Goal: Task Accomplishment & Management: Complete application form

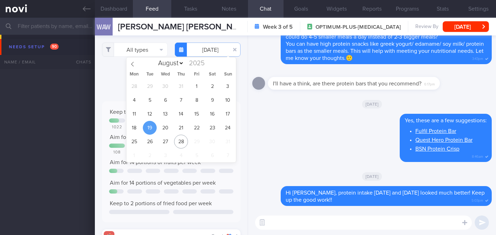
select select "7"
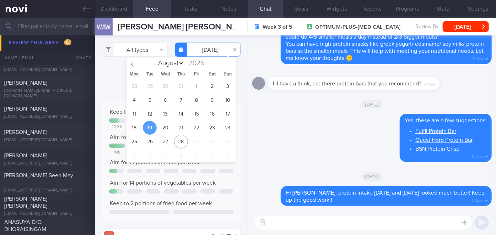
drag, startPoint x: 88, startPoint y: 7, endPoint x: 298, endPoint y: 45, distance: 213.2
click at [88, 8] on icon at bounding box center [87, 9] width 8 height 8
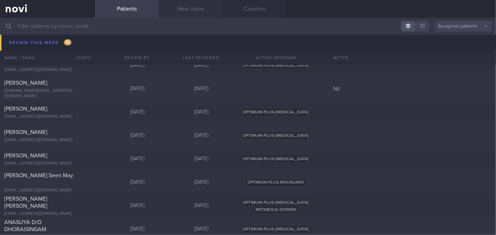
click at [193, 5] on link "New Users" at bounding box center [191, 9] width 64 height 18
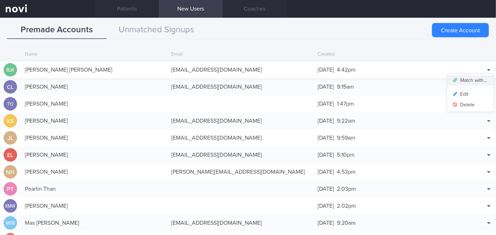
click at [470, 80] on button "Match with..." at bounding box center [470, 80] width 47 height 11
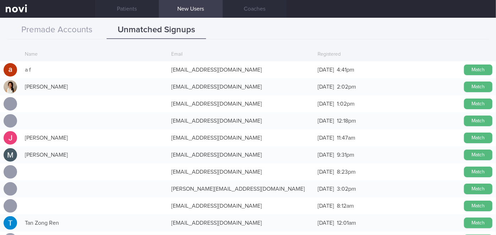
click at [75, 29] on button "Premade Accounts" at bounding box center [56, 30] width 99 height 18
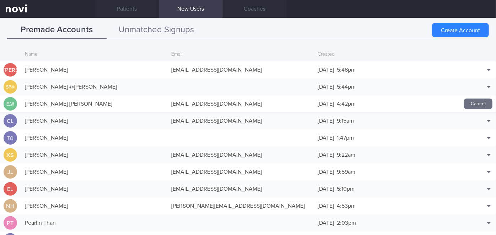
click at [184, 32] on button "Unmatched Signups" at bounding box center [156, 30] width 99 height 18
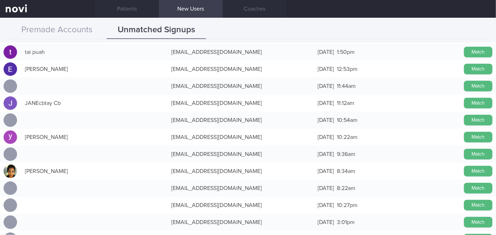
scroll to position [323, 0]
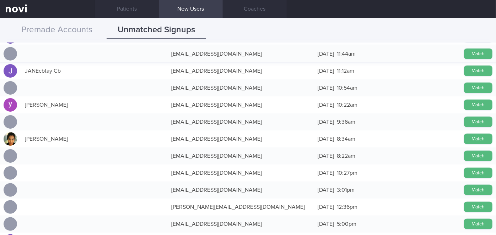
click at [475, 173] on button "Match" at bounding box center [478, 173] width 28 height 11
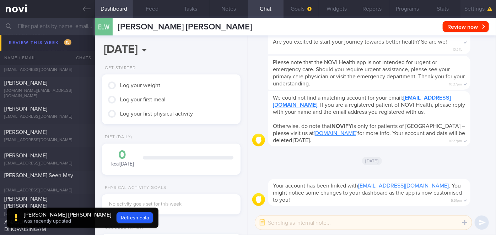
click at [479, 9] on button "Settings" at bounding box center [478, 9] width 36 height 18
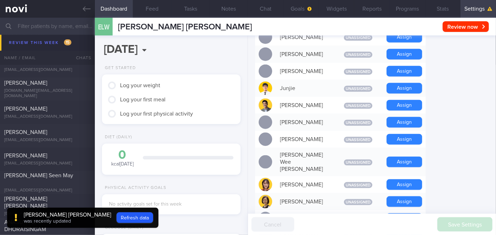
scroll to position [387, 0]
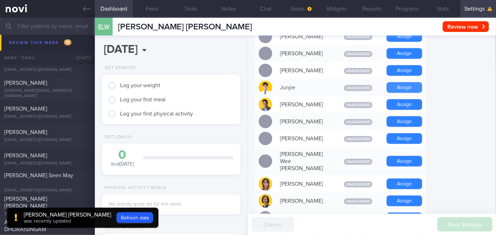
click at [410, 82] on button "Assign" at bounding box center [404, 87] width 36 height 11
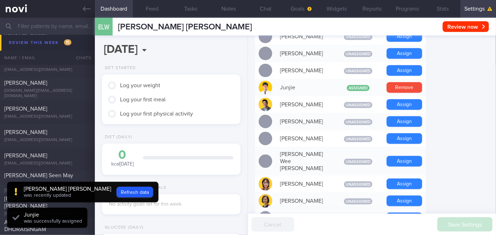
scroll to position [62, 124]
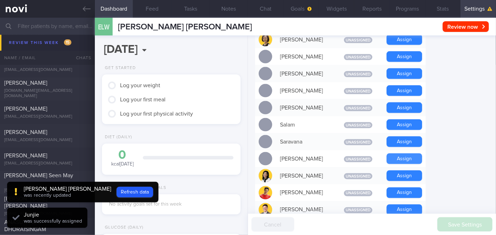
click at [413, 154] on button "Assign" at bounding box center [404, 159] width 36 height 11
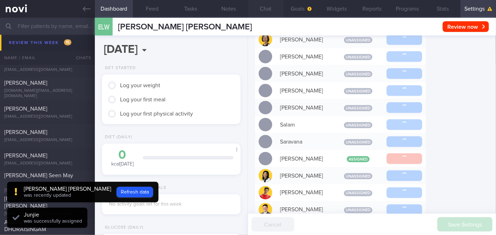
click at [268, 13] on button "Chat" at bounding box center [266, 9] width 36 height 18
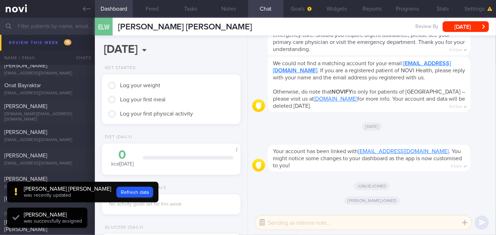
click at [263, 223] on button "button" at bounding box center [262, 223] width 13 height 13
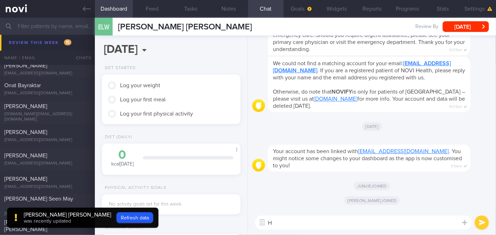
type textarea "Hi"
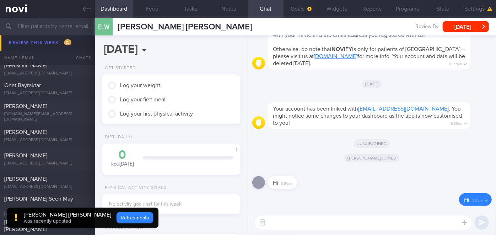
click at [116, 219] on button "Refresh data" at bounding box center [134, 218] width 37 height 11
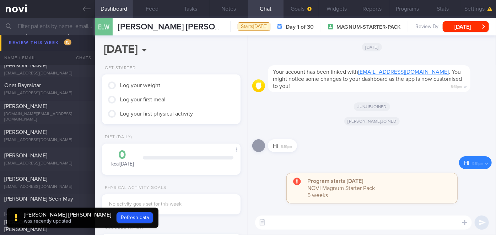
scroll to position [2572, 0]
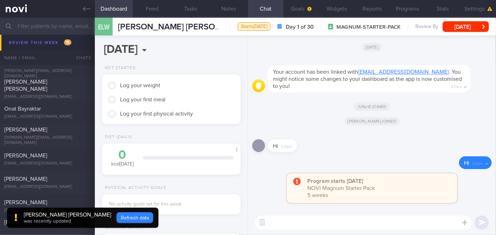
click at [116, 217] on button "Refresh data" at bounding box center [134, 218] width 37 height 11
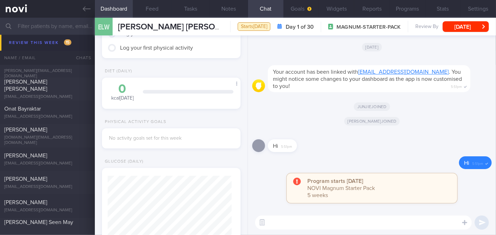
scroll to position [0, 0]
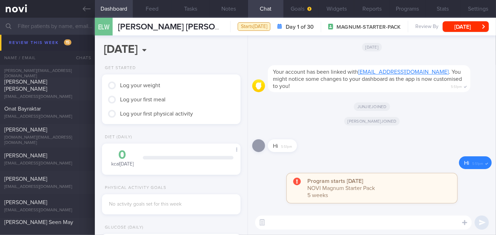
click at [304, 221] on textarea at bounding box center [363, 223] width 217 height 14
paste textarea "Hi Ms [PERSON_NAME], I'm [PERSON_NAME], your Health Coach. It was nice speaking…"
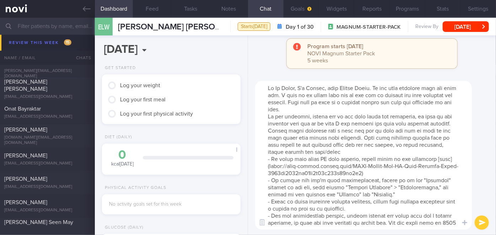
drag, startPoint x: 296, startPoint y: 87, endPoint x: 278, endPoint y: 86, distance: 18.1
click at [278, 86] on textarea at bounding box center [363, 155] width 217 height 149
click at [324, 111] on textarea at bounding box center [363, 155] width 217 height 149
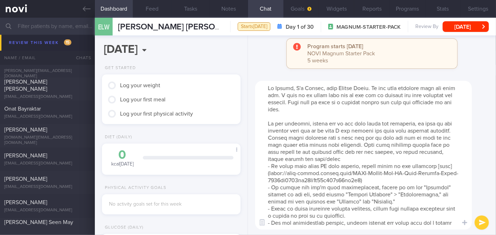
scroll to position [49, 0]
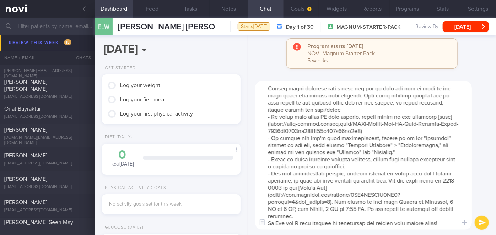
click at [334, 217] on textarea at bounding box center [363, 155] width 217 height 149
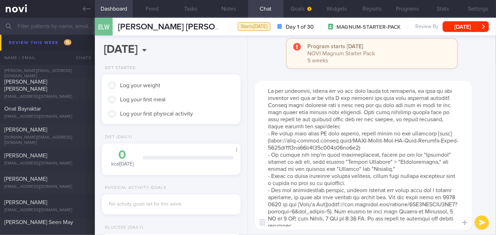
scroll to position [0, 0]
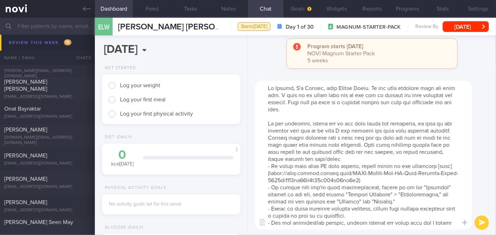
type textarea "Hi [PERSON_NAME], I'm [PERSON_NAME], your Health Coach. It was nice speaking wi…"
click at [480, 224] on button "submit" at bounding box center [481, 223] width 14 height 14
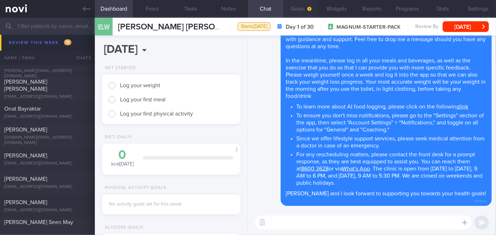
click at [308, 8] on icon "button" at bounding box center [309, 9] width 4 height 4
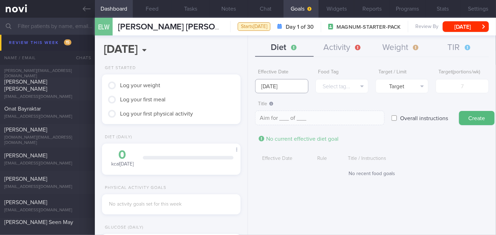
click at [296, 84] on input "[DATE]" at bounding box center [281, 86] width 53 height 14
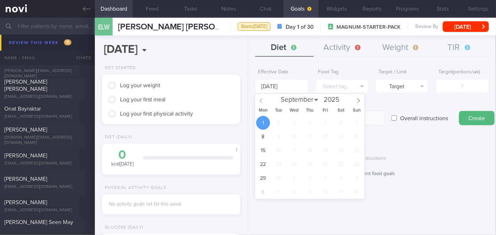
click at [263, 103] on icon at bounding box center [260, 100] width 5 height 5
select select "7"
click at [261, 177] on span "25" at bounding box center [263, 178] width 14 height 14
type input "[DATE]"
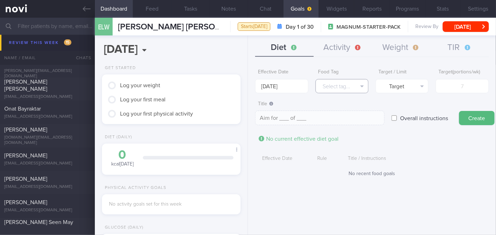
click at [336, 84] on button "Select tag..." at bounding box center [341, 86] width 53 height 14
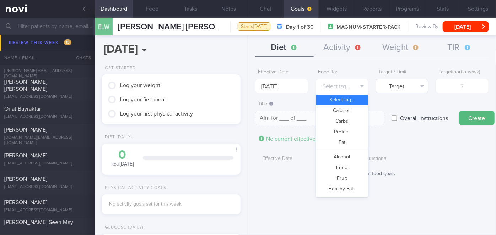
click at [350, 108] on button "Calories" at bounding box center [342, 110] width 52 height 11
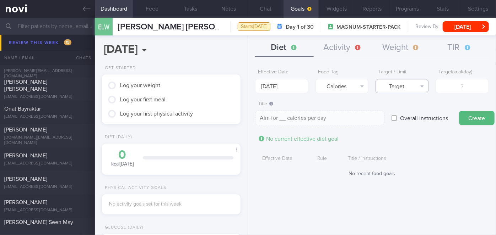
click at [401, 87] on button "Target" at bounding box center [401, 86] width 53 height 14
click at [403, 109] on button "Limit" at bounding box center [402, 110] width 52 height 11
type textarea "Keep to __ calories per day"
click at [452, 87] on input "number" at bounding box center [461, 86] width 53 height 14
type input "1"
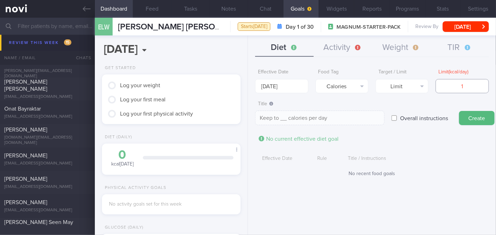
type textarea "Keep to 1 calories per day"
type input "15"
type textarea "Keep to 15 calories per day"
type input "150"
type textarea "Keep to 150 calories per day"
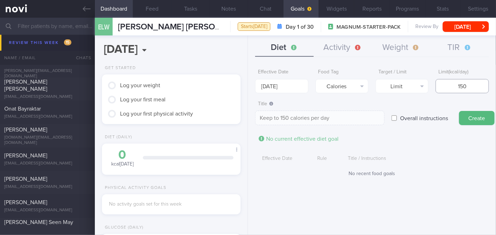
type input "1500"
type textarea "Keep to 1500 calories per day"
type input "150"
type textarea "Keep to 150 calories per day"
type input "15"
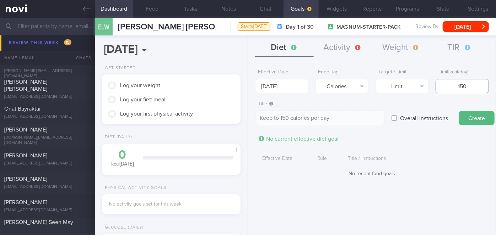
type textarea "Keep to 15 calories per day"
type input "1"
type textarea "Keep to 1 calories per day"
type input "14"
type textarea "Keep to 14 calories per day"
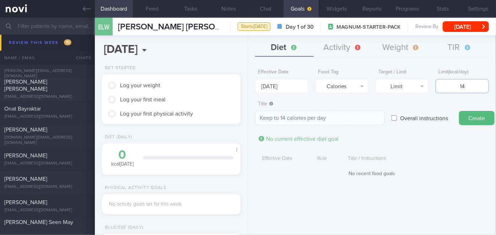
type input "140"
type textarea "Keep to 140 calories per day"
type input "1400"
type textarea "Keep to 1400 calories per day"
type input "1400"
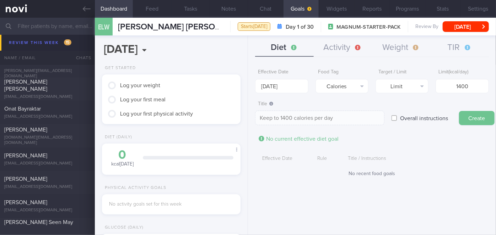
click at [486, 118] on button "Create" at bounding box center [477, 118] width 36 height 14
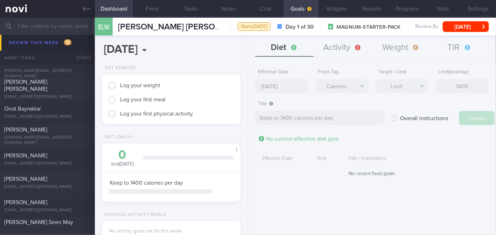
type input "[DATE]"
type textarea "Aim for ___ of ___"
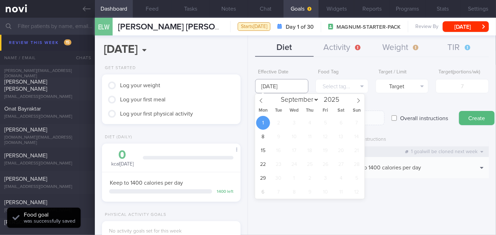
click at [284, 86] on input "[DATE]" at bounding box center [281, 86] width 53 height 14
click at [264, 99] on span at bounding box center [261, 100] width 12 height 12
select select "7"
click at [266, 182] on span "25" at bounding box center [263, 178] width 14 height 14
type input "[DATE]"
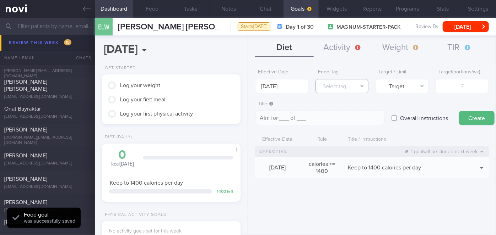
click at [337, 86] on button "Select tag..." at bounding box center [341, 86] width 53 height 14
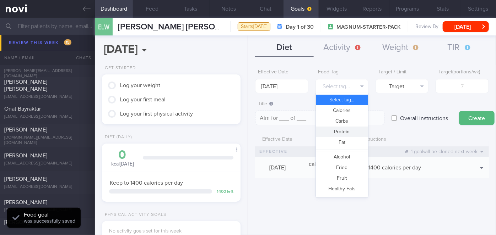
click at [339, 133] on button "Protein" at bounding box center [342, 132] width 52 height 11
type textarea "Aim for __g of protein per day"
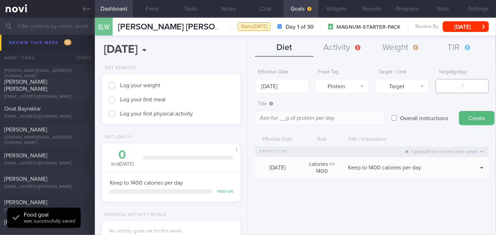
click at [446, 87] on input "number" at bounding box center [461, 86] width 53 height 14
type input "7"
type textarea "Aim for 7g of protein per day"
type input "76"
type textarea "Aim for 76g of protein per day"
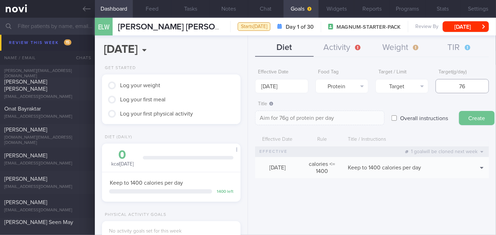
type input "76"
click at [478, 116] on button "Create" at bounding box center [477, 118] width 36 height 14
type input "[DATE]"
type textarea "Aim for ___ of ___"
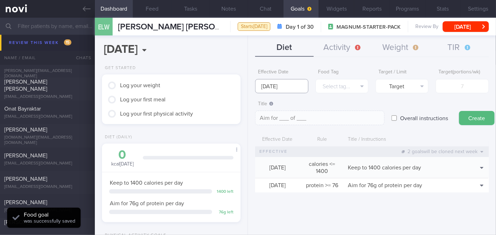
click at [276, 83] on input "[DATE]" at bounding box center [281, 86] width 53 height 14
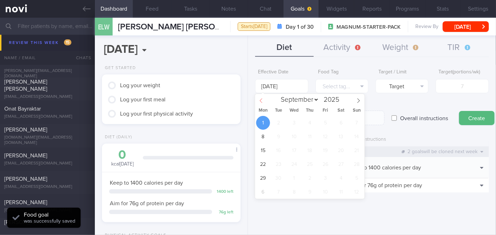
click at [261, 97] on span at bounding box center [261, 100] width 12 height 12
select select "7"
click at [261, 180] on span "25" at bounding box center [263, 178] width 14 height 14
type input "[DATE]"
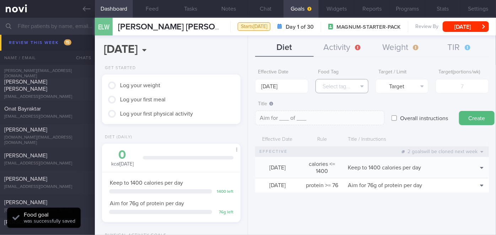
click at [336, 82] on button "Select tag..." at bounding box center [341, 86] width 53 height 14
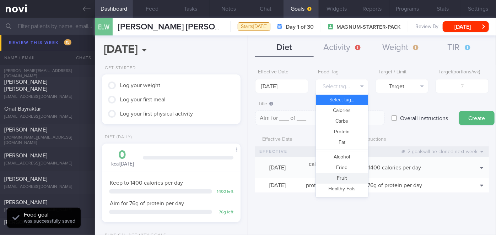
click at [346, 178] on button "Fruit" at bounding box center [342, 178] width 52 height 11
type textarea "Aim for __ portions of fruits per week"
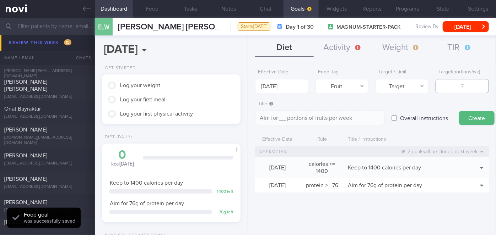
click at [452, 82] on input "number" at bounding box center [461, 86] width 53 height 14
type input "1"
type textarea "Aim for 1 portions of fruits per week"
type input "14"
type textarea "Aim for 14 portions of fruits per week"
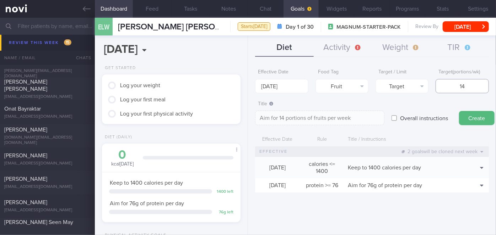
type input "14"
click at [469, 115] on button "Create" at bounding box center [477, 118] width 36 height 14
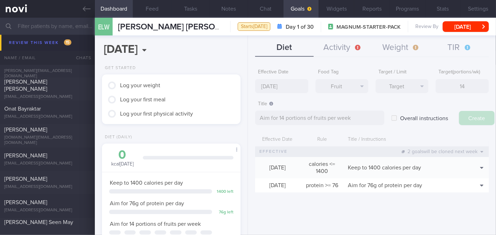
type input "[DATE]"
type textarea "Aim for ___ of ___"
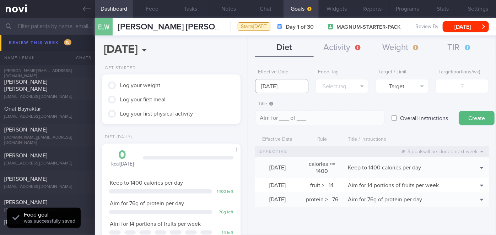
click at [285, 88] on input "[DATE]" at bounding box center [281, 86] width 53 height 14
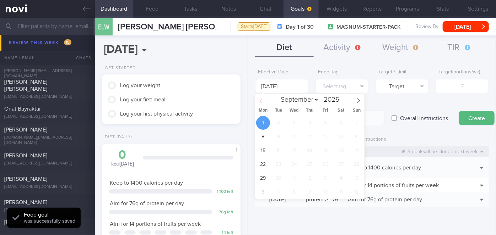
click at [261, 103] on icon at bounding box center [260, 100] width 5 height 5
select select "7"
click at [258, 178] on span "25" at bounding box center [263, 178] width 14 height 14
type input "[DATE]"
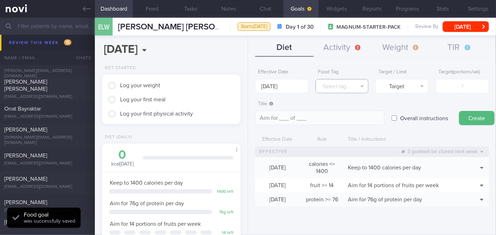
click at [354, 82] on button "Select tag..." at bounding box center [341, 86] width 53 height 14
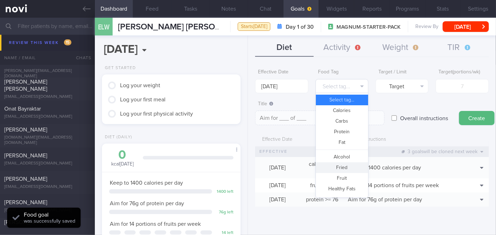
scroll to position [211, 0]
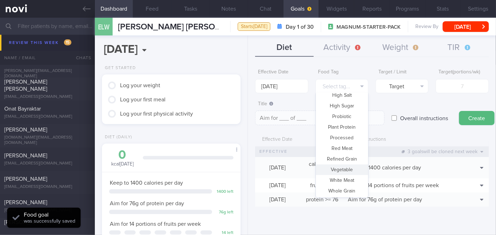
click at [344, 168] on button "Vegetable" at bounding box center [342, 170] width 52 height 11
type textarea "Aim for __ portions of vegetables per week"
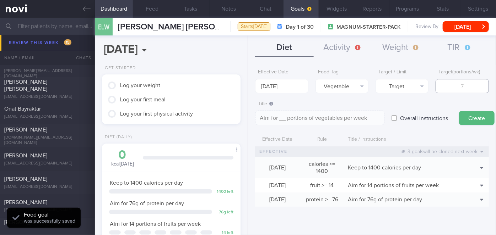
click at [445, 85] on input "number" at bounding box center [461, 86] width 53 height 14
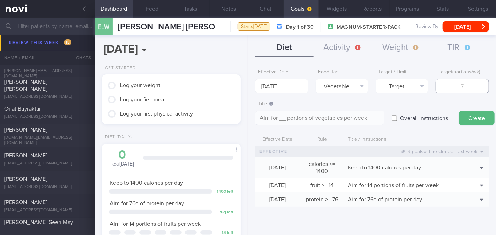
type input "1"
type textarea "Aim for 1 portions of vegetables per week"
type input "14"
type textarea "Aim for 14 portions of vegetables per week"
type input "14"
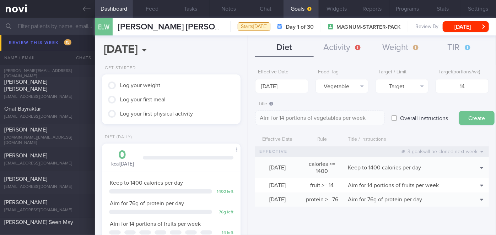
click at [465, 118] on button "Create" at bounding box center [477, 118] width 36 height 14
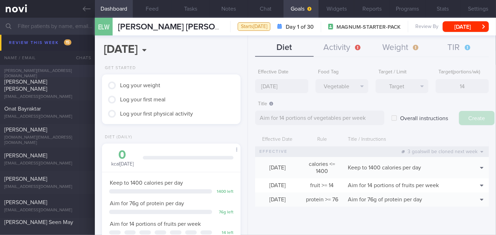
type input "[DATE]"
type textarea "Aim for ___ of ___"
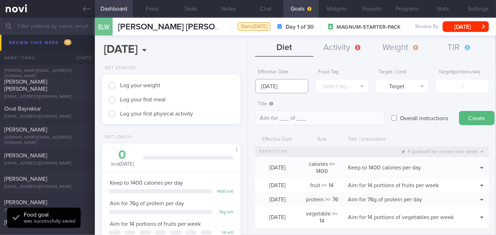
click at [283, 87] on input "[DATE]" at bounding box center [281, 86] width 53 height 14
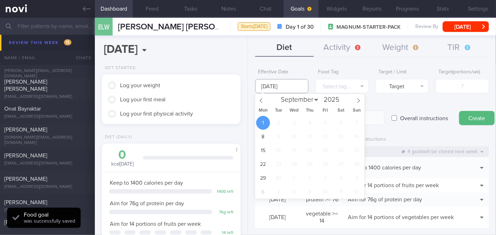
click at [273, 85] on input "[DATE]" at bounding box center [281, 86] width 53 height 14
click at [260, 105] on span at bounding box center [261, 100] width 12 height 12
select select "7"
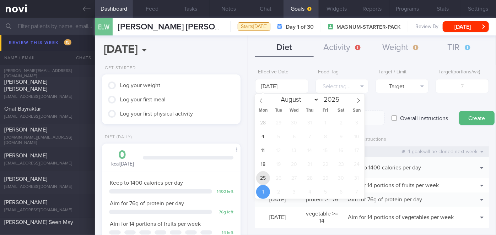
click at [262, 179] on span "25" at bounding box center [263, 178] width 14 height 14
type input "[DATE]"
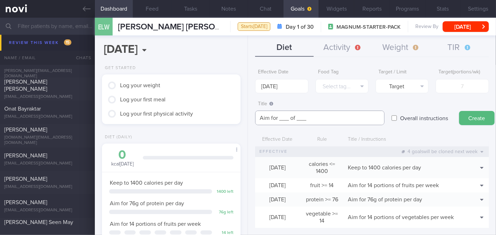
click at [287, 116] on textarea "Aim for ___ of ___" at bounding box center [319, 118] width 129 height 15
click at [317, 118] on textarea "Aim for 2.8 litres of ___" at bounding box center [319, 118] width 129 height 15
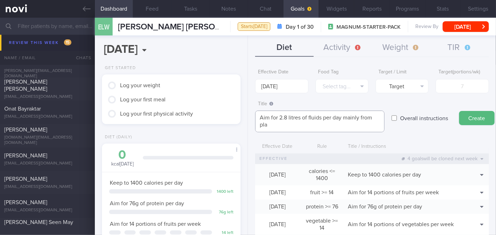
scroll to position [0, 0]
type textarea "Aim for 2.8 litres of fluids per day mainly from plain water, clear soups"
click at [437, 119] on label "Overall instructions" at bounding box center [423, 118] width 55 height 14
click at [397, 119] on input "Overall instructions" at bounding box center [393, 118] width 5 height 14
checkbox input "true"
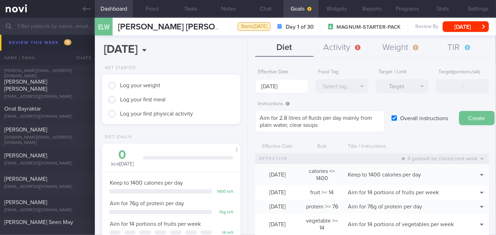
click at [469, 117] on button "Create" at bounding box center [477, 118] width 36 height 14
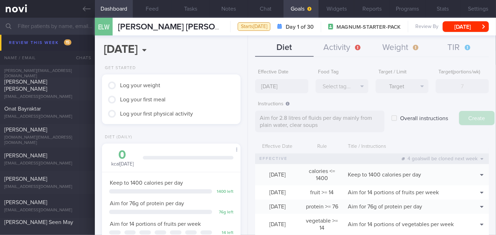
type input "[DATE]"
type textarea "Aim for ___ of ___"
checkbox input "false"
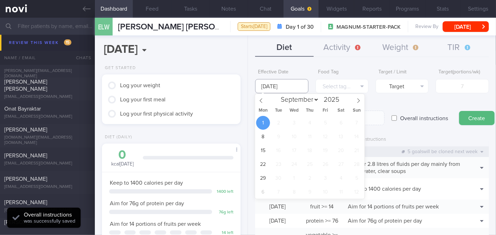
click at [278, 82] on input "[DATE]" at bounding box center [281, 86] width 53 height 14
drag, startPoint x: 258, startPoint y: 102, endPoint x: 260, endPoint y: 106, distance: 4.3
click at [258, 102] on icon at bounding box center [260, 100] width 5 height 5
select select "7"
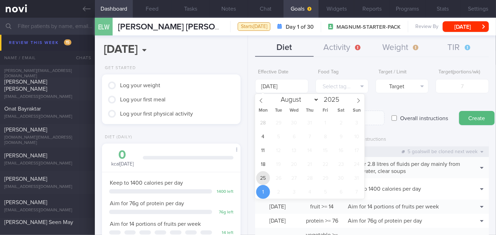
drag, startPoint x: 265, startPoint y: 178, endPoint x: 328, endPoint y: 104, distance: 97.5
click at [265, 178] on span "25" at bounding box center [263, 178] width 14 height 14
type input "[DATE]"
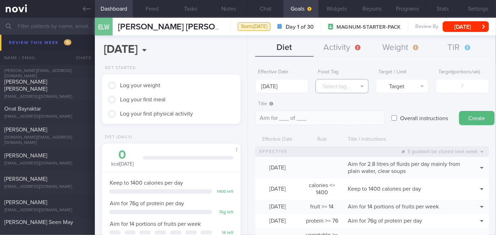
click at [342, 87] on button "Select tag..." at bounding box center [341, 86] width 53 height 14
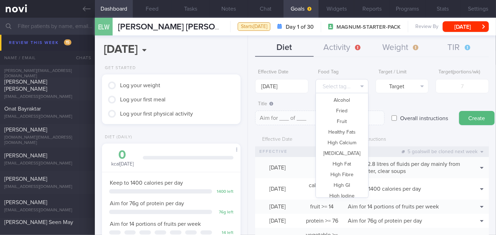
scroll to position [49, 0]
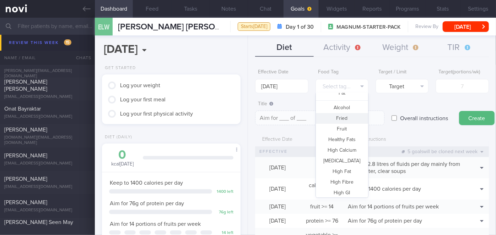
click at [344, 120] on button "Fried" at bounding box center [342, 118] width 52 height 11
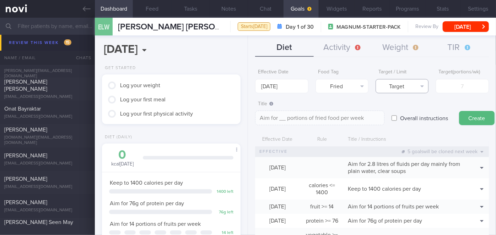
click at [402, 90] on button "Target" at bounding box center [401, 86] width 53 height 14
click at [402, 111] on button "Limit" at bounding box center [402, 110] width 52 height 11
type textarea "Keep to __ portions of fried food per week"
click at [453, 90] on input "number" at bounding box center [461, 86] width 53 height 14
type input "2"
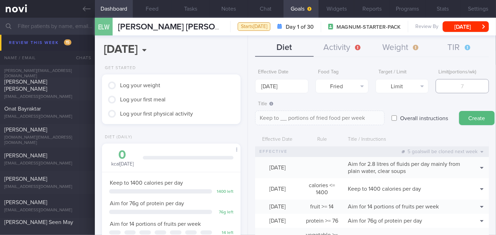
type textarea "Keep to 2 portions of fried food per week"
type input "2"
click at [466, 118] on button "Create" at bounding box center [477, 118] width 36 height 14
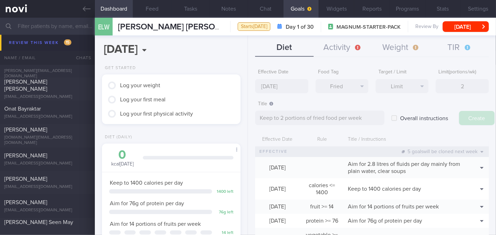
type input "[DATE]"
type textarea "Aim for ___ of ___"
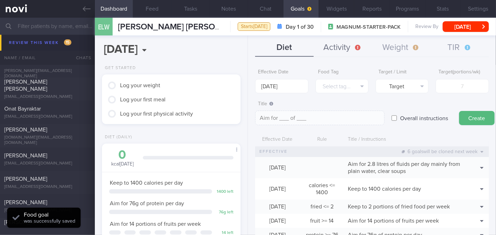
click at [354, 51] on button "Activity" at bounding box center [342, 48] width 58 height 18
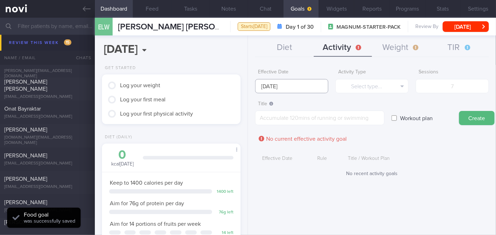
click at [304, 86] on input "[DATE]" at bounding box center [291, 86] width 73 height 14
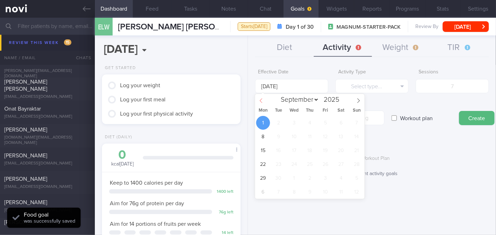
click at [261, 102] on icon at bounding box center [260, 100] width 5 height 5
select select "7"
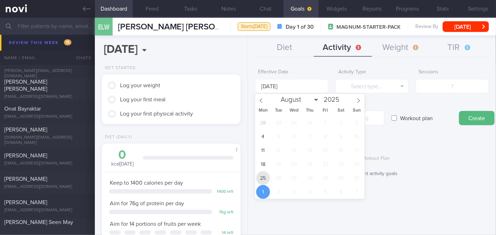
click at [267, 178] on span "25" at bounding box center [263, 178] width 14 height 14
type input "[DATE]"
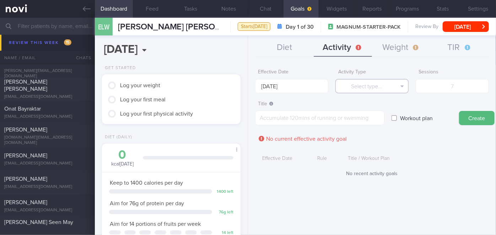
click at [360, 91] on button "Select type..." at bounding box center [371, 86] width 73 height 14
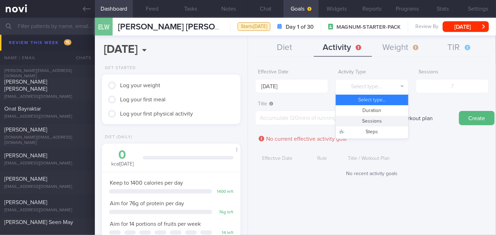
click at [366, 119] on button "Sessions" at bounding box center [371, 121] width 72 height 11
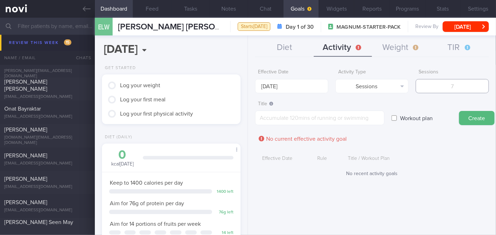
click at [437, 86] on input "number" at bounding box center [451, 86] width 73 height 14
type input "2"
click at [347, 115] on textarea at bounding box center [319, 118] width 129 height 15
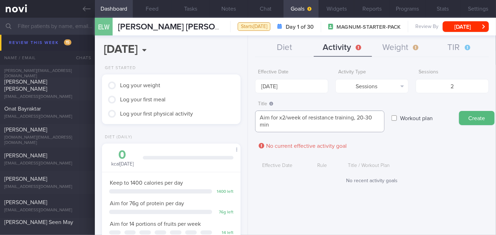
scroll to position [0, 0]
type textarea "Aim for x2/week of resistance training, 20-30 minutes each session"
click at [466, 119] on button "Create" at bounding box center [477, 118] width 36 height 14
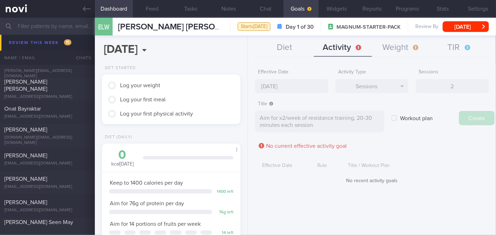
type input "[DATE]"
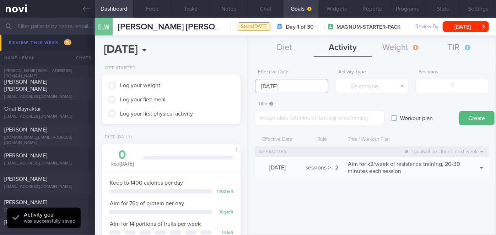
click at [306, 89] on input "[DATE]" at bounding box center [291, 86] width 73 height 14
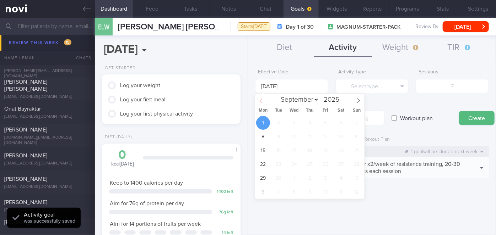
click at [260, 101] on icon at bounding box center [260, 100] width 5 height 5
select select "7"
click at [267, 178] on span "25" at bounding box center [263, 178] width 14 height 14
type input "[DATE]"
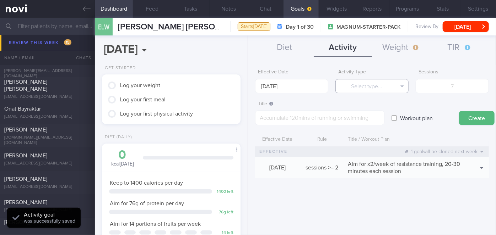
click at [376, 82] on button "Select type..." at bounding box center [371, 86] width 73 height 14
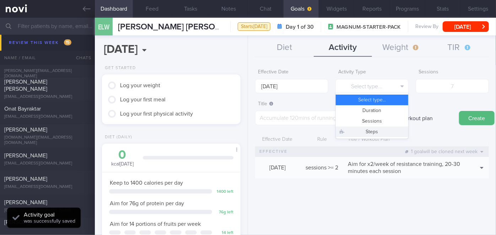
click at [381, 131] on button "Steps" at bounding box center [371, 132] width 72 height 11
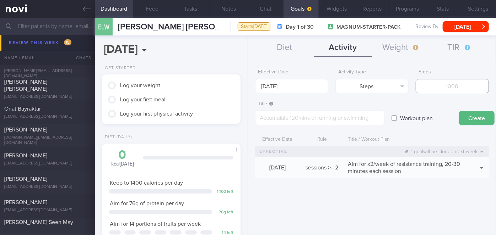
click at [445, 85] on input "number" at bounding box center [451, 86] width 73 height 14
type input "42000"
click at [367, 118] on textarea at bounding box center [319, 118] width 129 height 15
type textarea "Aim for 6,000 steps daily"
click at [466, 118] on button "Create" at bounding box center [477, 118] width 36 height 14
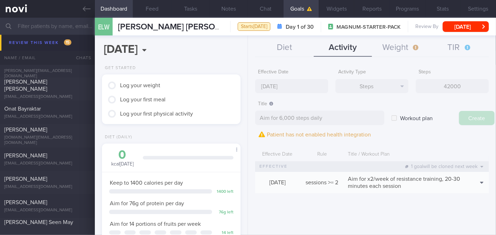
type input "[DATE]"
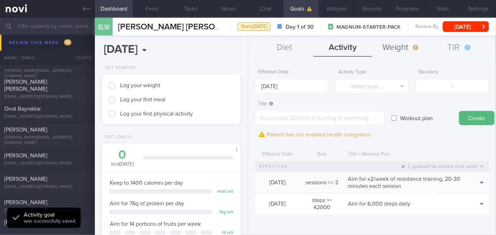
click at [403, 47] on button "Weight" at bounding box center [401, 48] width 58 height 18
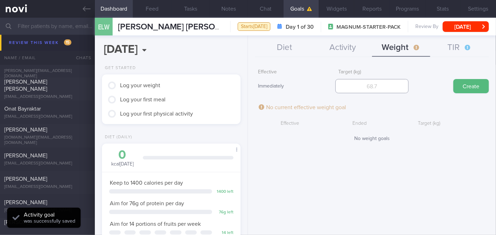
click at [381, 86] on input "number" at bounding box center [371, 86] width 73 height 14
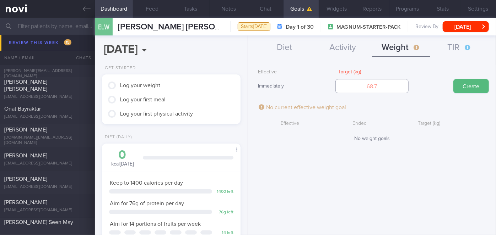
click at [398, 86] on input "number" at bounding box center [371, 86] width 73 height 14
type input "90"
click at [458, 85] on button "Create" at bounding box center [471, 86] width 36 height 14
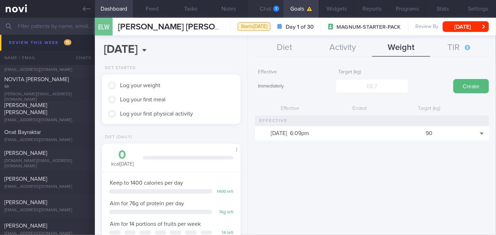
click at [271, 9] on button "Chat 1" at bounding box center [266, 9] width 36 height 18
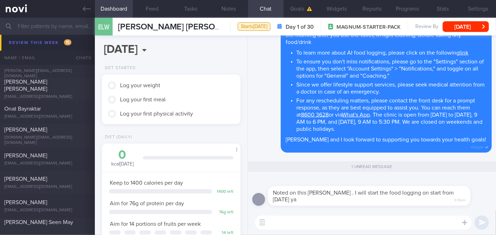
scroll to position [2549, 0]
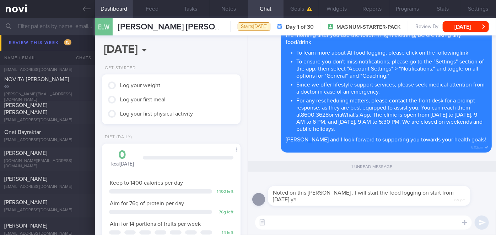
click at [330, 219] on textarea at bounding box center [363, 223] width 217 height 14
type textarea "Sure, no problem [PERSON_NAME]"
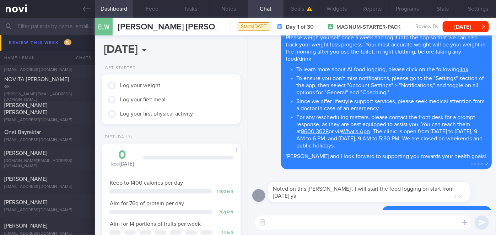
scroll to position [0, 0]
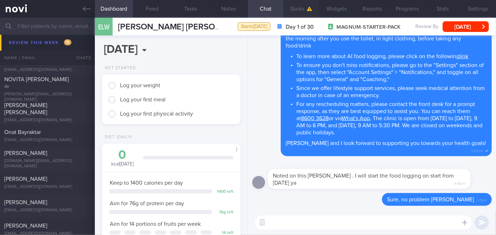
click at [309, 13] on button "Goals" at bounding box center [301, 9] width 36 height 18
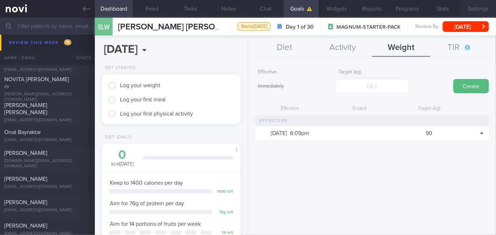
click at [475, 4] on button "Settings" at bounding box center [478, 9] width 36 height 18
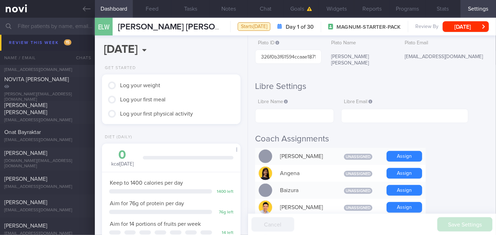
scroll to position [2, 0]
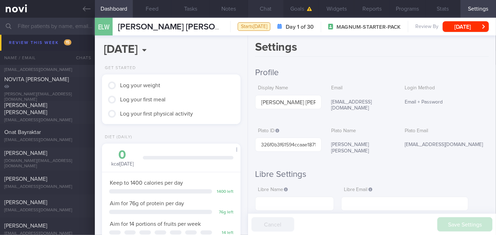
click at [262, 7] on button "Chat" at bounding box center [266, 9] width 36 height 18
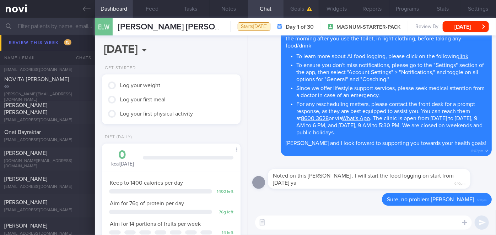
click at [304, 10] on button "Goals" at bounding box center [301, 9] width 36 height 18
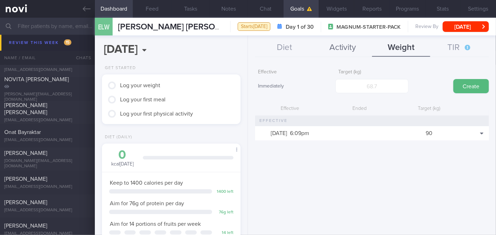
click at [340, 46] on button "Activity" at bounding box center [342, 48] width 58 height 18
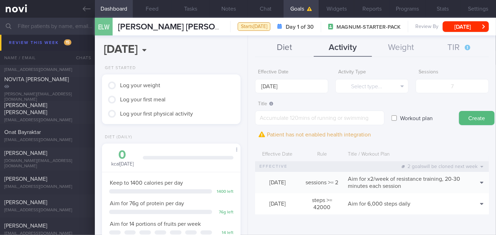
click at [291, 48] on button "Diet" at bounding box center [284, 48] width 58 height 18
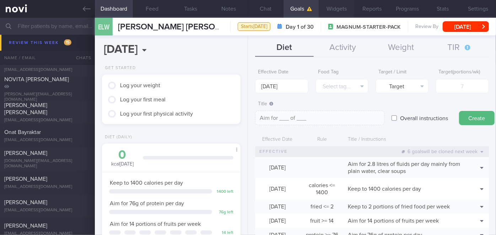
click at [335, 9] on button "Widgets" at bounding box center [336, 9] width 36 height 18
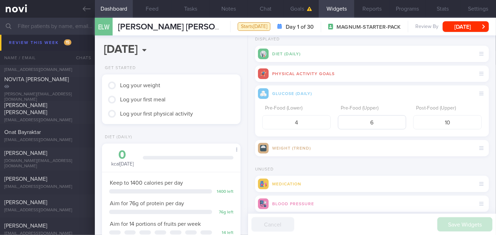
scroll to position [48, 0]
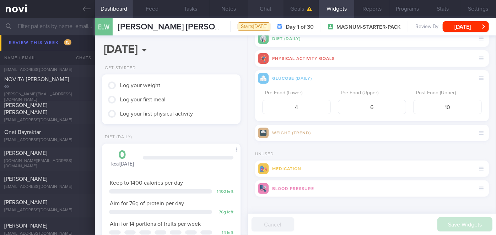
click at [262, 8] on button "Chat" at bounding box center [266, 9] width 36 height 18
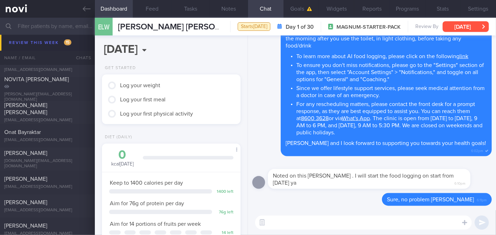
click at [471, 30] on button "[DATE]" at bounding box center [465, 26] width 46 height 11
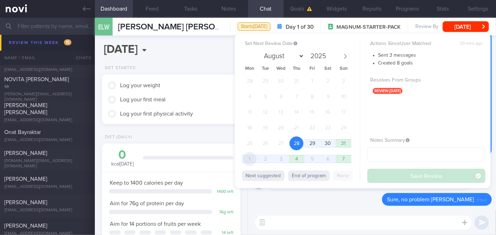
click at [253, 161] on span "1" at bounding box center [249, 159] width 14 height 14
select select "8"
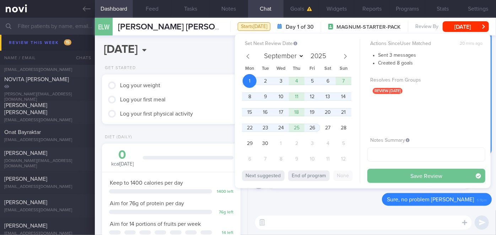
click at [378, 173] on button "Save Review" at bounding box center [426, 176] width 118 height 14
